Goal: Book appointment/travel/reservation

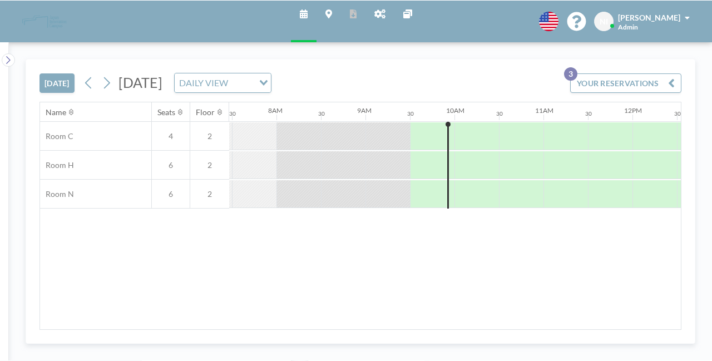
scroll to position [0, 802]
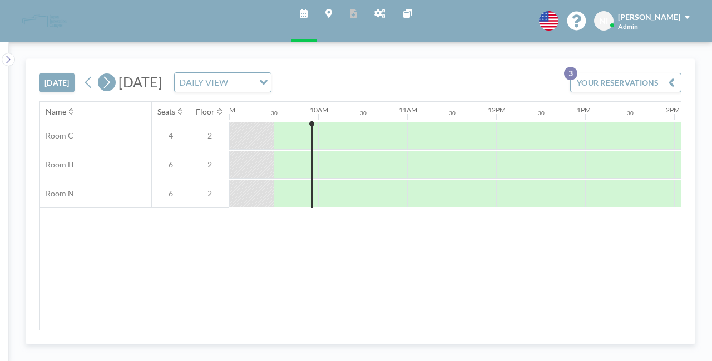
click at [107, 82] on icon at bounding box center [106, 82] width 11 height 17
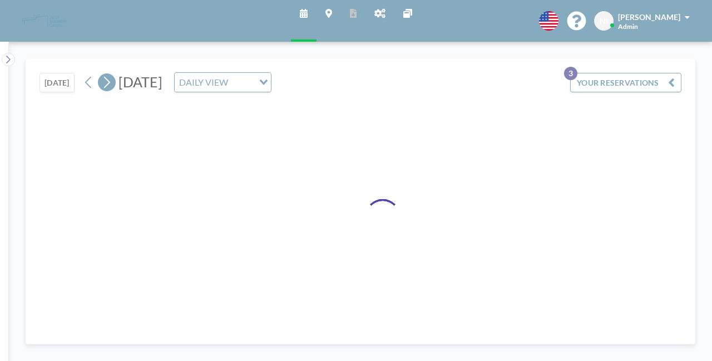
click at [107, 82] on icon at bounding box center [106, 82] width 11 height 17
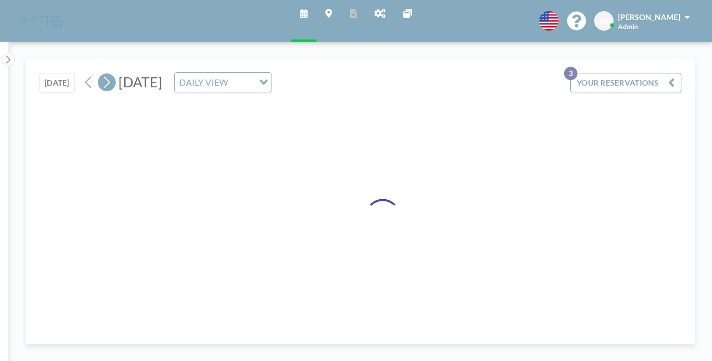
click at [107, 82] on icon at bounding box center [106, 82] width 11 height 17
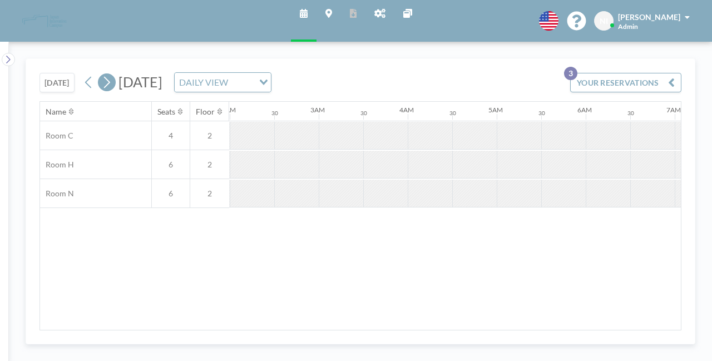
scroll to position [0, 466]
click at [107, 82] on icon at bounding box center [106, 82] width 11 height 17
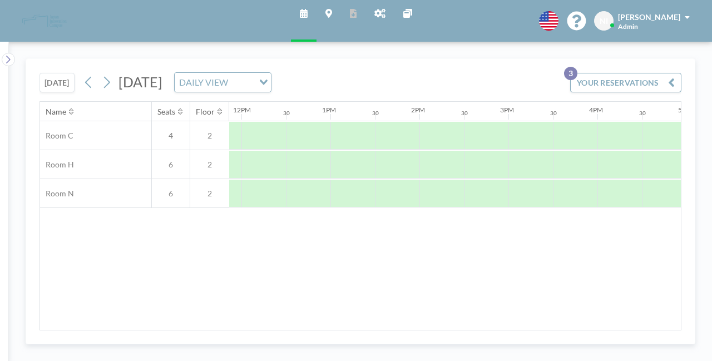
scroll to position [0, 1056]
click at [677, 16] on span "[PERSON_NAME]" at bounding box center [649, 16] width 62 height 9
click at [381, 13] on icon at bounding box center [380, 13] width 11 height 9
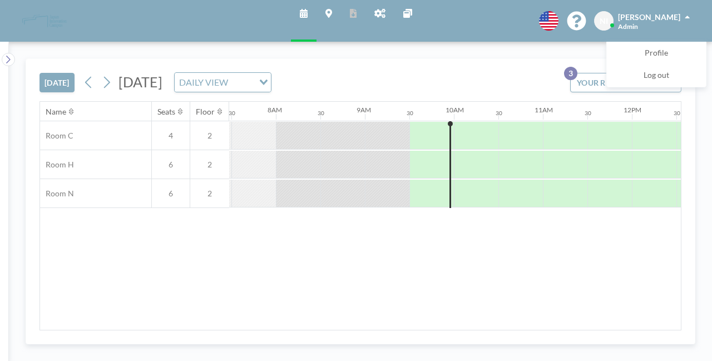
scroll to position [0, 802]
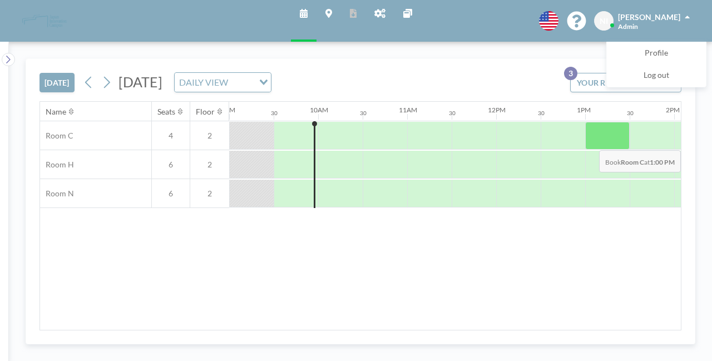
click at [610, 141] on div at bounding box center [608, 136] width 45 height 28
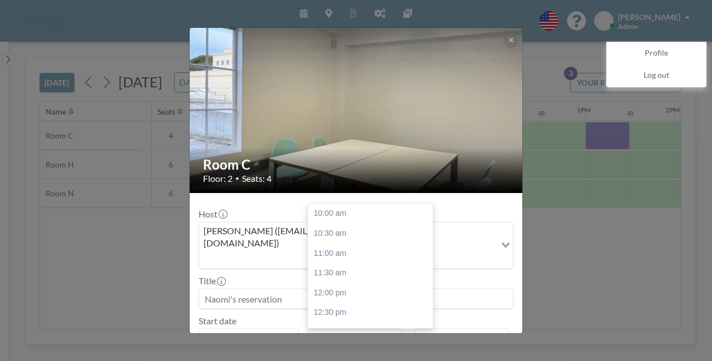
scroll to position [119, 0]
click at [364, 263] on div "02:30 pm" at bounding box center [373, 273] width 130 height 20
type input "02:30 pm"
type input "03:00 pm"
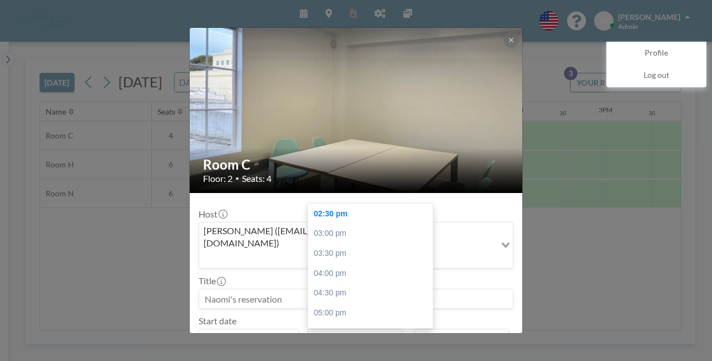
click at [365, 329] on input "02:30 pm" at bounding box center [355, 338] width 95 height 19
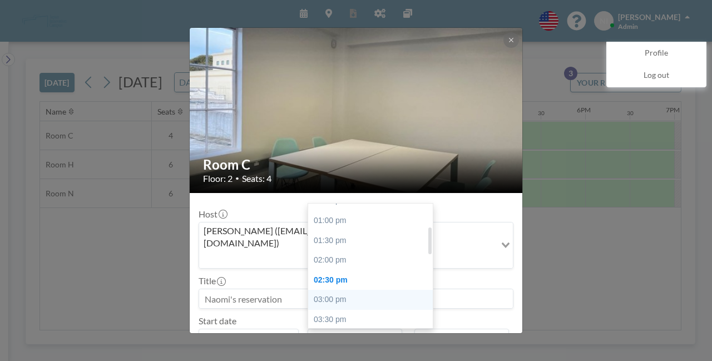
scroll to position [106, 0]
click at [361, 217] on div "01:00 pm" at bounding box center [373, 227] width 130 height 20
type input "01:00 pm"
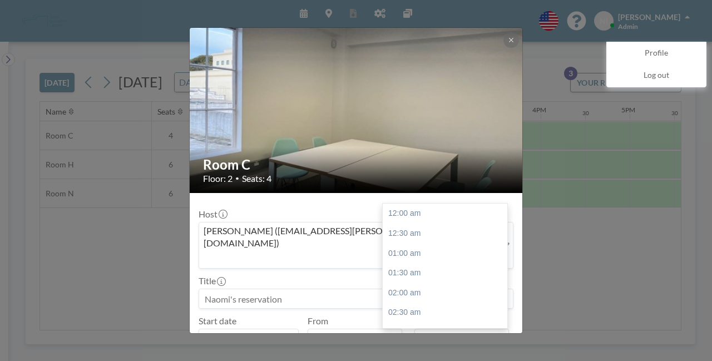
scroll to position [594, 0]
click at [465, 329] on input "03:00 pm" at bounding box center [462, 338] width 95 height 19
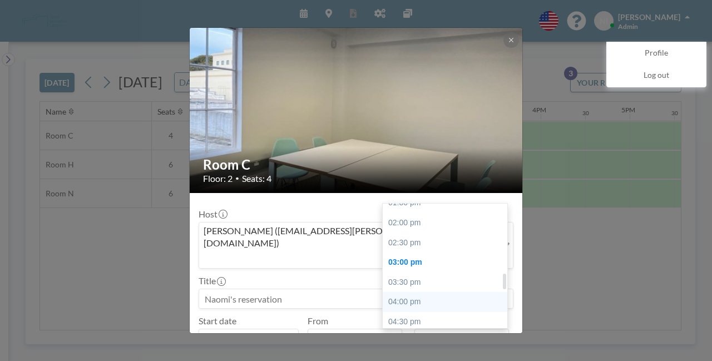
scroll to position [545, 0]
click at [409, 234] on div "02:30 pm" at bounding box center [448, 244] width 130 height 20
type input "02:30 pm"
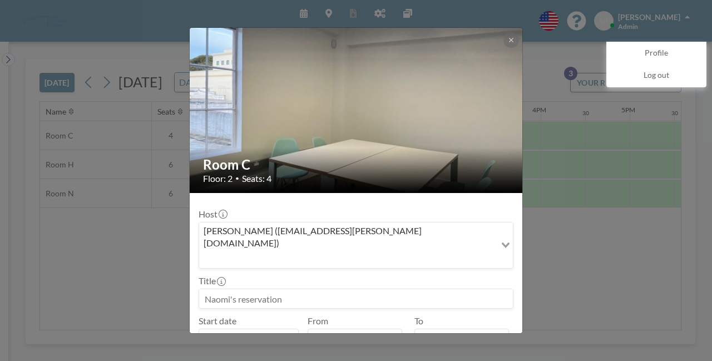
click at [318, 289] on input at bounding box center [356, 298] width 314 height 19
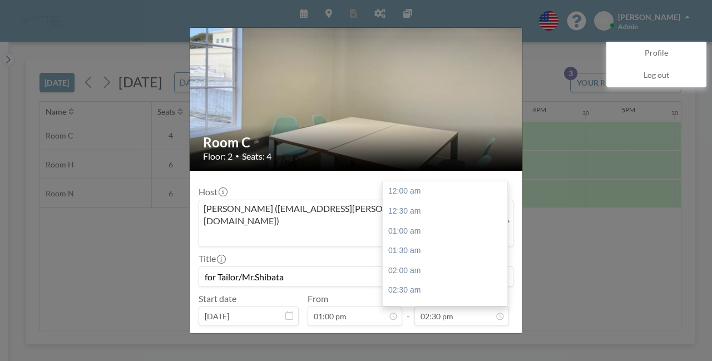
scroll to position [574, 0]
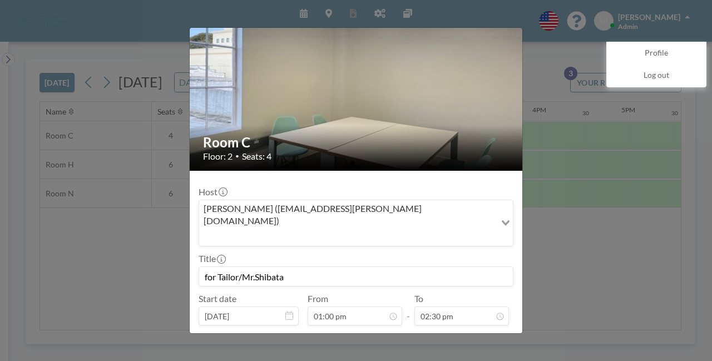
type input "for Tailor/Mr.Shibata"
click at [463, 335] on button "BOOK NOW" at bounding box center [486, 344] width 56 height 19
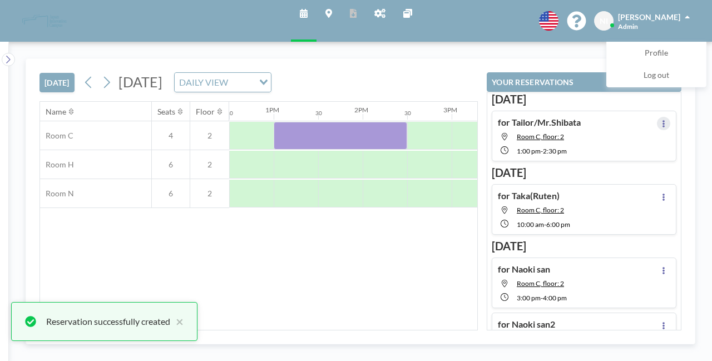
click at [663, 123] on icon at bounding box center [664, 123] width 2 height 7
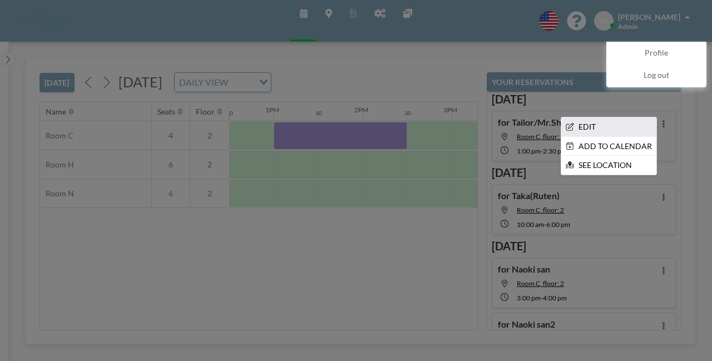
click at [611, 124] on li "EDIT" at bounding box center [609, 126] width 95 height 19
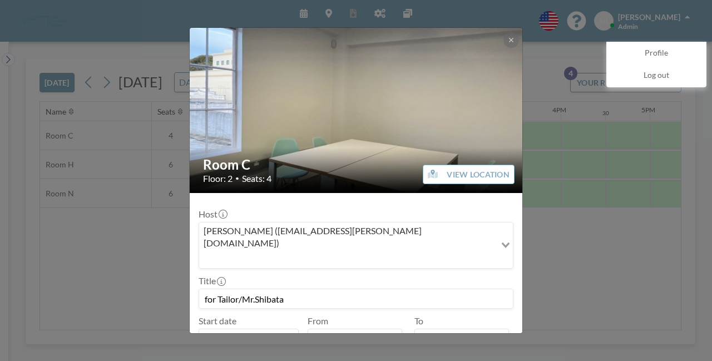
scroll to position [0, 1113]
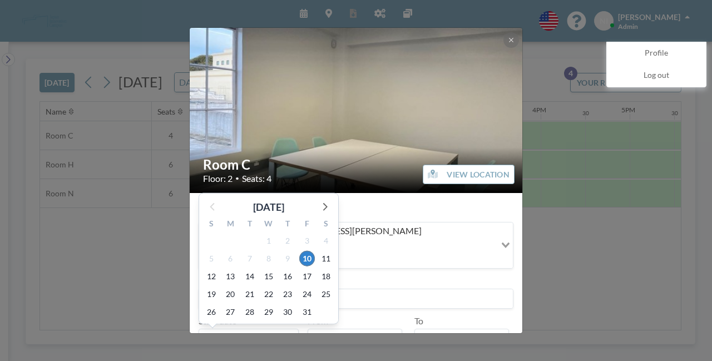
click at [252, 329] on input "[DATE]" at bounding box center [249, 338] width 100 height 19
click at [253, 287] on span "21" at bounding box center [250, 295] width 16 height 16
type input "[DATE]"
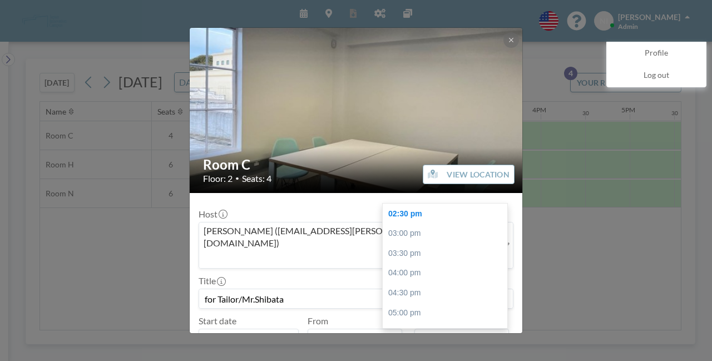
scroll to position [22, 0]
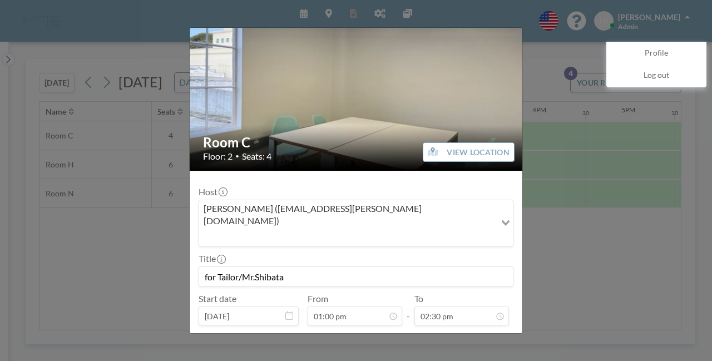
click at [466, 335] on button "SAVE CHANGES" at bounding box center [479, 344] width 70 height 19
